Goal: Browse casually

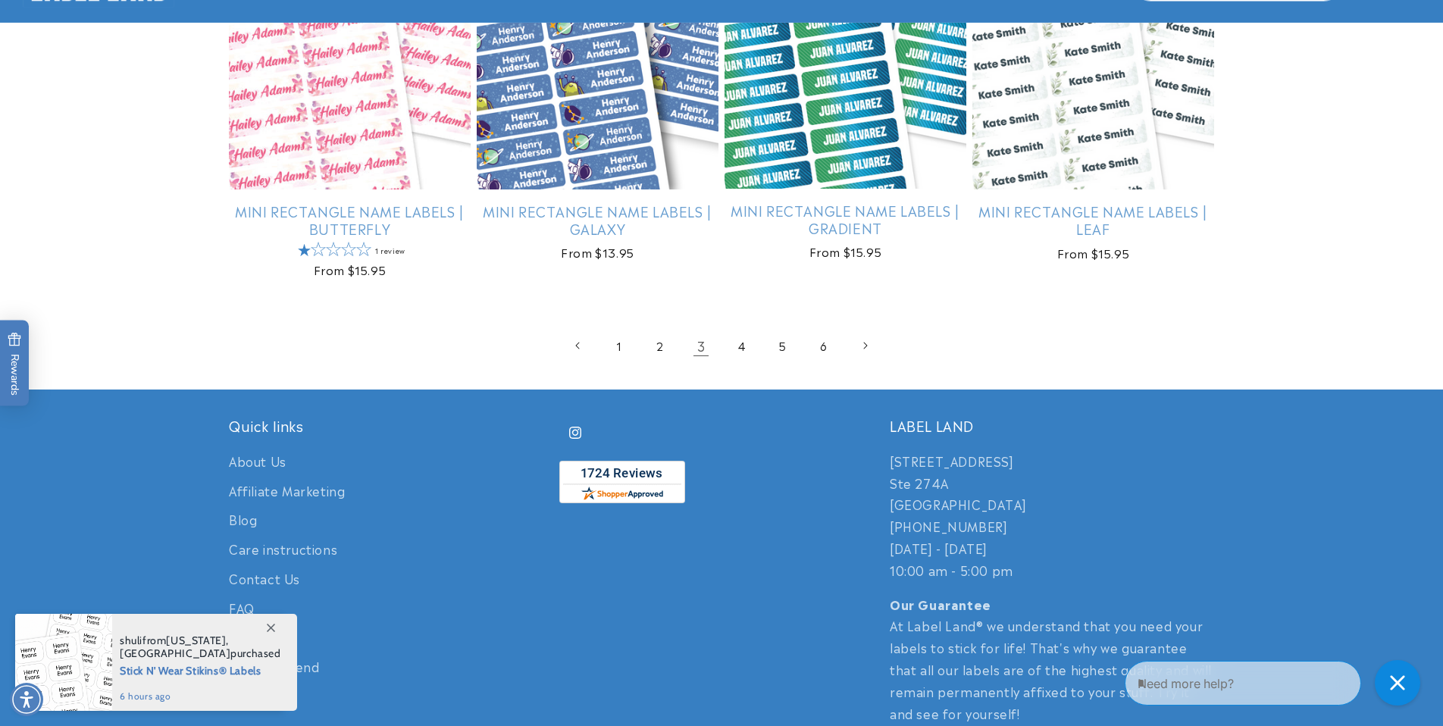
scroll to position [3272, 0]
